Goal: Task Accomplishment & Management: Manage account settings

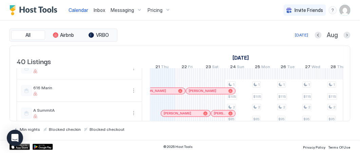
scroll to position [34, 0]
click at [124, 11] on span "Messaging" at bounding box center [122, 10] width 23 height 6
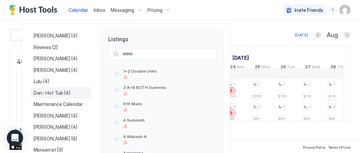
scroll to position [0, 0]
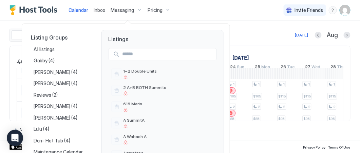
click at [344, 10] on div at bounding box center [180, 76] width 360 height 153
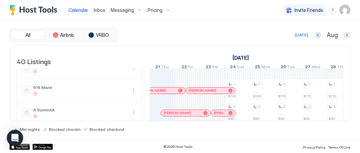
click at [344, 10] on img "User profile" at bounding box center [345, 10] width 11 height 11
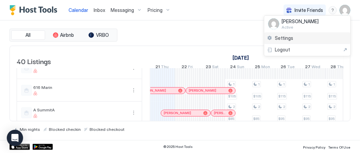
click at [298, 39] on div "Settings" at bounding box center [308, 38] width 86 height 12
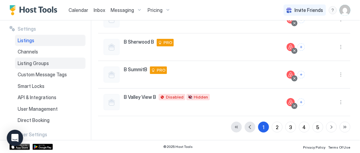
scroll to position [6, 0]
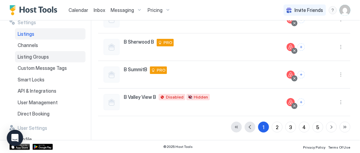
click at [45, 59] on div "Listing Groups" at bounding box center [50, 57] width 71 height 12
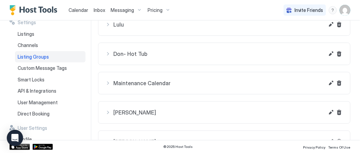
scroll to position [213, 0]
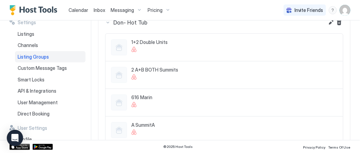
scroll to position [200, 0]
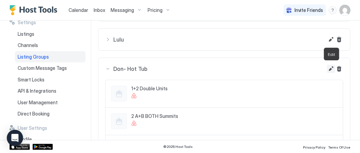
click at [333, 68] on button "Edit" at bounding box center [332, 69] width 8 height 8
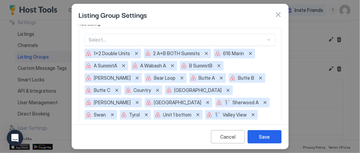
scroll to position [26, 0]
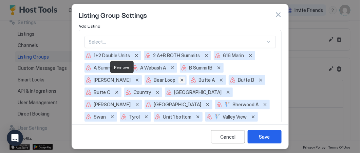
click at [179, 80] on button "Remove" at bounding box center [182, 79] width 7 height 7
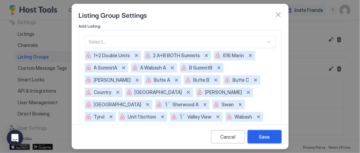
click at [267, 137] on div "Save" at bounding box center [265, 136] width 11 height 7
